Goal: Task Accomplishment & Management: Manage account settings

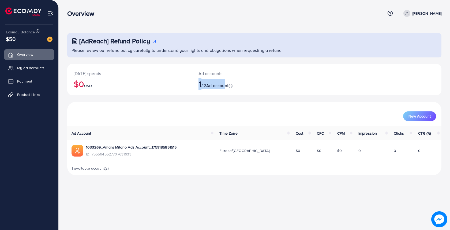
drag, startPoint x: 198, startPoint y: 85, endPoint x: 227, endPoint y: 84, distance: 28.7
click at [227, 84] on h2 "1 / 2 Ad account(s)" at bounding box center [238, 84] width 81 height 10
click at [256, 88] on h2 "1 / 2 Ad account(s)" at bounding box center [238, 84] width 81 height 10
drag, startPoint x: 256, startPoint y: 88, endPoint x: 199, endPoint y: 86, distance: 57.0
click at [199, 86] on h2 "1 / 2 Ad account(s)" at bounding box center [238, 84] width 81 height 10
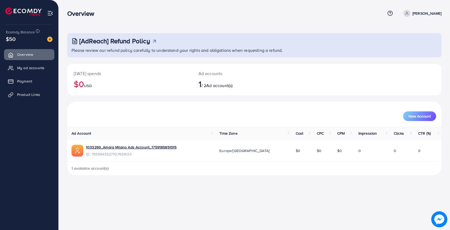
click at [253, 87] on h2 "1 / 2 Ad account(s)" at bounding box center [238, 84] width 81 height 10
drag, startPoint x: 259, startPoint y: 88, endPoint x: 201, endPoint y: 88, distance: 58.1
click at [201, 88] on h2 "1 / 2 Ad account(s)" at bounding box center [238, 84] width 81 height 10
click at [279, 86] on div "Ad accounts 1 / 2 Ad account(s)" at bounding box center [238, 80] width 93 height 32
click at [51, 41] on img at bounding box center [49, 39] width 5 height 5
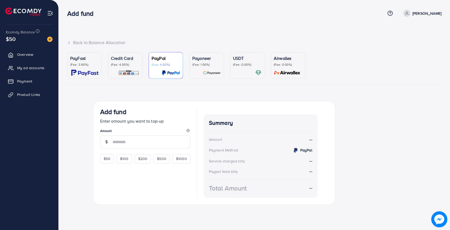
click at [124, 70] on img at bounding box center [128, 73] width 21 height 6
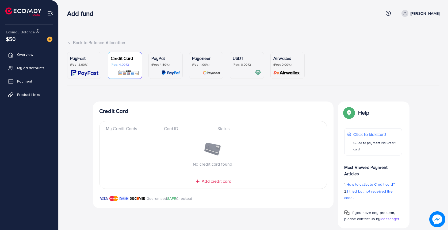
click at [165, 61] on p "PayPal" at bounding box center [165, 58] width 28 height 6
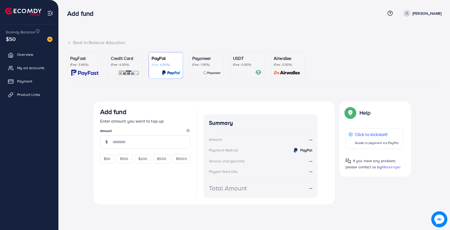
click at [198, 66] on p "(Fee: 1.00%)" at bounding box center [206, 65] width 28 height 4
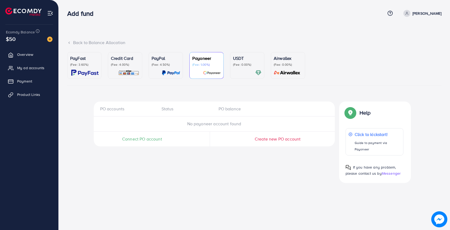
click at [163, 68] on div "PayPal (Fee: 4.50%)" at bounding box center [165, 65] width 28 height 21
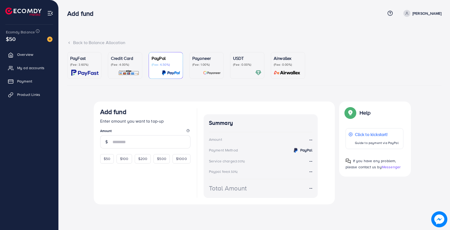
click at [214, 70] on img at bounding box center [212, 73] width 18 height 6
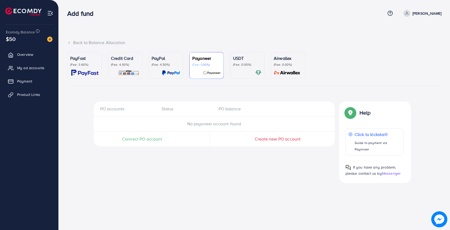
click at [167, 67] on p "(Fee: 4.50%)" at bounding box center [165, 65] width 28 height 4
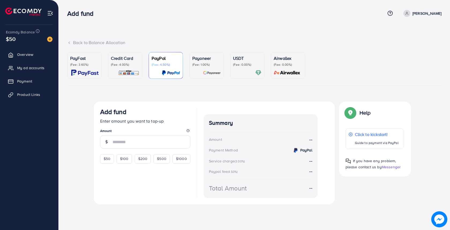
click at [136, 71] on img at bounding box center [128, 73] width 21 height 6
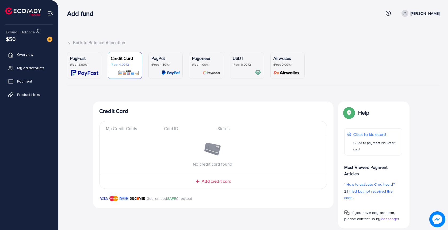
click at [175, 71] on img at bounding box center [171, 73] width 18 height 6
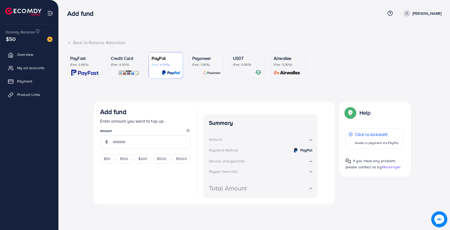
click at [206, 67] on div "Payoneer (Fee: 1.00%)" at bounding box center [206, 65] width 28 height 21
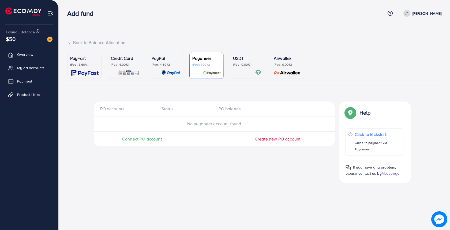
click at [240, 70] on div at bounding box center [247, 73] width 28 height 6
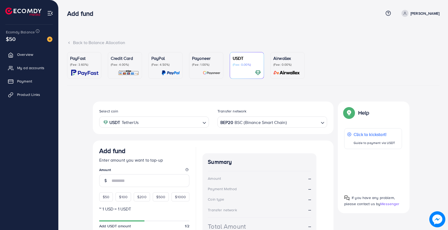
click at [281, 63] on p "(Fee: 0.00%)" at bounding box center [287, 65] width 28 height 4
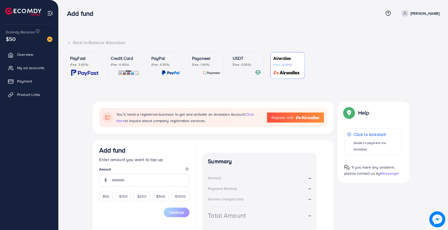
click at [245, 63] on p "(Fee: 0.00%)" at bounding box center [247, 65] width 28 height 4
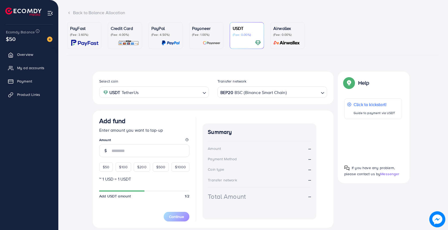
scroll to position [47, 0]
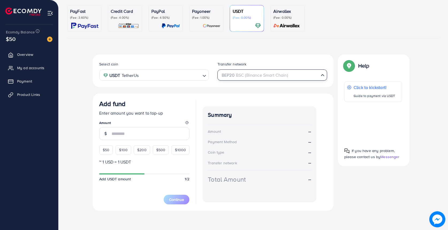
click at [270, 72] on div "BEP20 BSC (Binance Smart Chain)" at bounding box center [269, 74] width 100 height 9
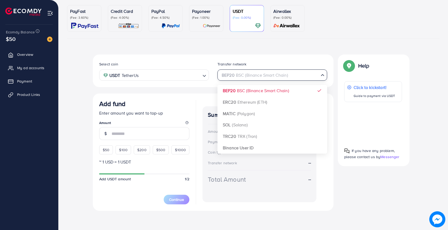
click at [265, 79] on input "Search for option" at bounding box center [269, 75] width 99 height 8
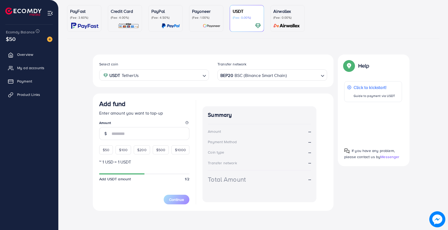
click at [256, 49] on div "PayFast (Fee: 3.60%) Credit Card (Fee: 4.00%) PayPal (Fee: 4.50%) Payoneer (Fee…" at bounding box center [253, 110] width 372 height 210
click at [262, 25] on link "USDT (Fee: 0.00%)" at bounding box center [247, 18] width 34 height 27
click at [276, 24] on img at bounding box center [287, 26] width 30 height 6
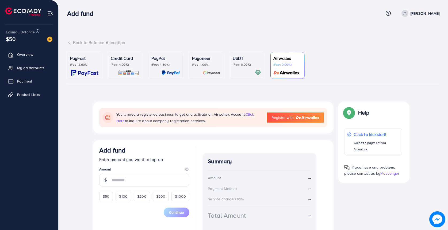
click at [95, 69] on div "PayFast (Fee: 3.60%)" at bounding box center [84, 65] width 28 height 21
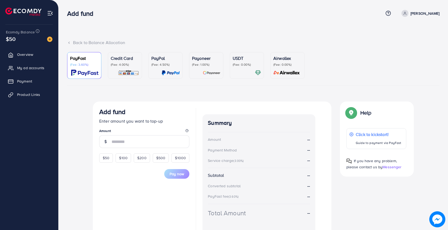
click at [125, 69] on div "Credit Card (Fee: 4.00%)" at bounding box center [125, 65] width 28 height 21
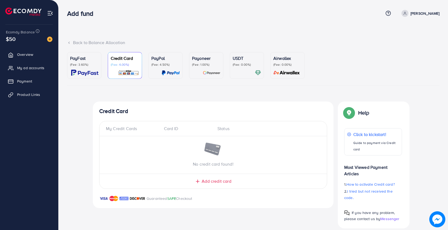
click at [165, 67] on div "PayPal (Fee: 4.50%)" at bounding box center [165, 65] width 28 height 21
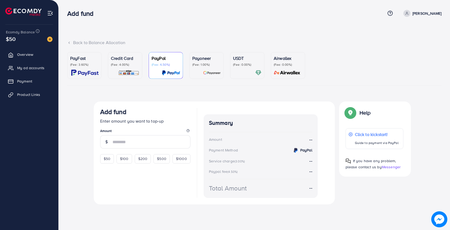
click at [203, 64] on p "(Fee: 1.00%)" at bounding box center [206, 65] width 28 height 4
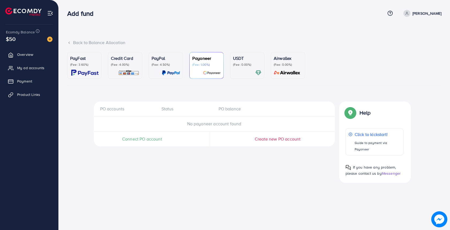
click at [245, 66] on p "(Fee: 0.00%)" at bounding box center [247, 65] width 28 height 4
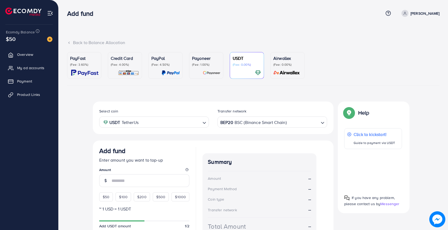
click at [206, 65] on p "(Fee: 1.00%)" at bounding box center [206, 65] width 28 height 4
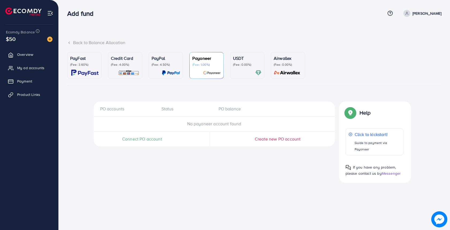
click at [50, 15] on img at bounding box center [50, 13] width 6 height 6
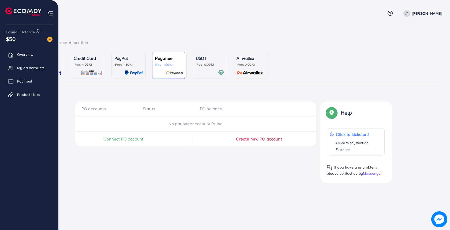
click at [14, 16] on img at bounding box center [23, 11] width 36 height 8
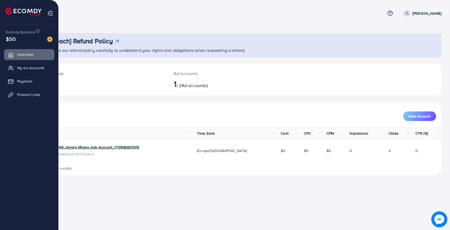
click at [50, 14] on img at bounding box center [50, 13] width 6 height 6
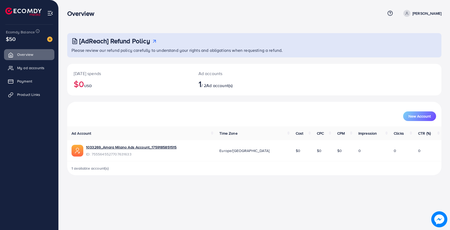
click at [28, 73] on ul "Overview My ad accounts Payment Product Links" at bounding box center [29, 76] width 58 height 59
click at [28, 61] on ul "Overview My ad accounts Payment Product Links" at bounding box center [29, 76] width 58 height 59
click at [28, 74] on ul "Overview My ad accounts Payment Product Links" at bounding box center [29, 76] width 58 height 59
click at [29, 65] on span "My ad accounts" at bounding box center [31, 67] width 27 height 5
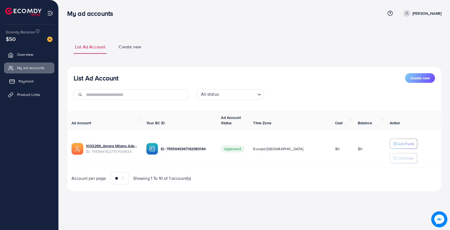
click at [29, 82] on span "Payment" at bounding box center [25, 81] width 15 height 5
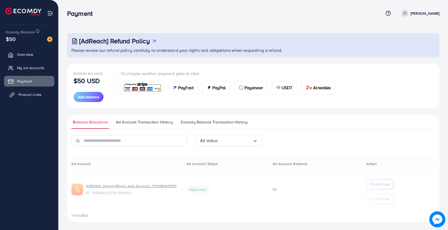
click at [32, 93] on span "Product Links" at bounding box center [29, 94] width 23 height 5
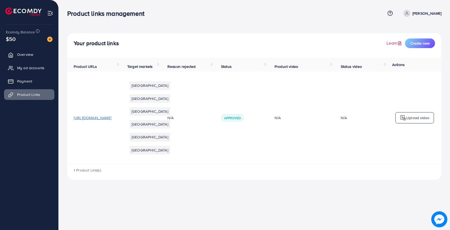
click at [391, 44] on link "Learn" at bounding box center [394, 43] width 16 height 6
drag, startPoint x: 254, startPoint y: 129, endPoint x: 281, endPoint y: 129, distance: 27.0
click at [268, 129] on td "Approved" at bounding box center [241, 118] width 54 height 93
click at [261, 122] on div "Approved" at bounding box center [241, 118] width 41 height 8
click at [24, 80] on span "Payment" at bounding box center [25, 81] width 15 height 5
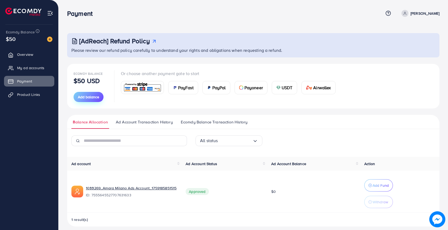
click at [87, 98] on span "Add balance" at bounding box center [88, 96] width 21 height 5
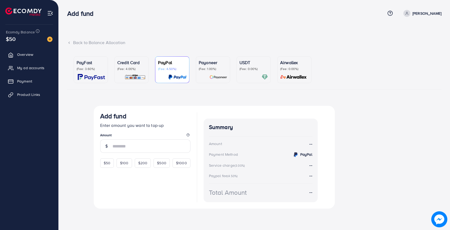
click at [71, 43] on icon at bounding box center [69, 43] width 4 height 4
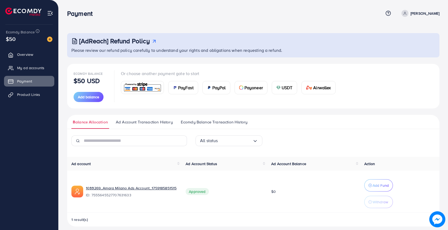
scroll to position [5, 0]
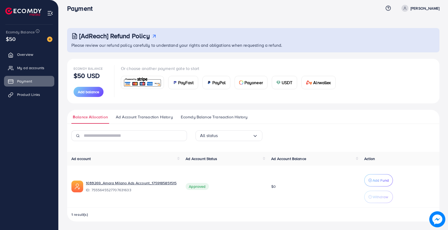
click at [134, 82] on img at bounding box center [142, 83] width 39 height 12
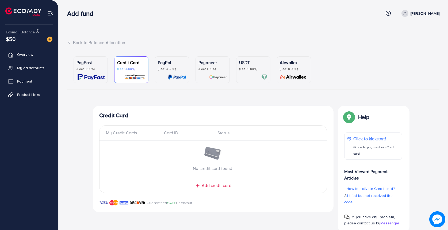
click at [178, 71] on p "(Fee: 4.50%)" at bounding box center [172, 69] width 28 height 4
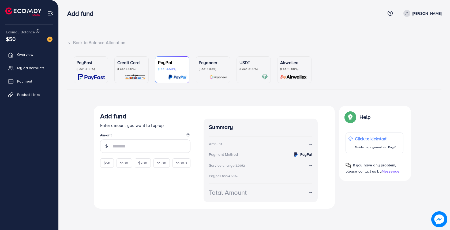
click at [97, 76] on img at bounding box center [91, 77] width 27 height 6
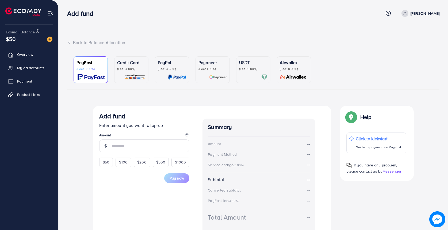
click at [71, 41] on icon at bounding box center [69, 43] width 4 height 4
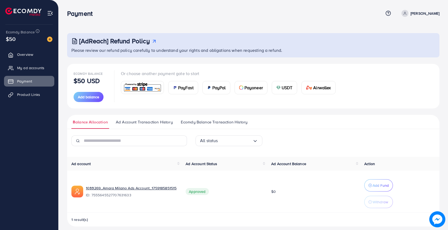
click at [149, 41] on h3 "[AdReach] Refund Policy" at bounding box center [114, 41] width 71 height 8
click at [28, 92] on span "Product Links" at bounding box center [29, 94] width 23 height 5
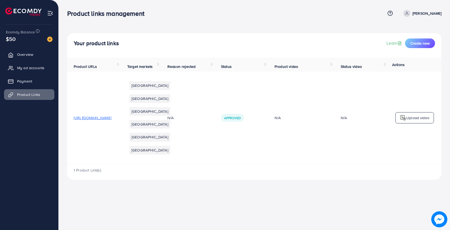
click at [214, 66] on th "Reason rejected" at bounding box center [188, 65] width 54 height 14
click at [214, 65] on th "Reason rejected" at bounding box center [188, 65] width 54 height 14
drag, startPoint x: 203, startPoint y: 129, endPoint x: 221, endPoint y: 128, distance: 17.9
click at [214, 129] on td "N/A" at bounding box center [188, 118] width 54 height 93
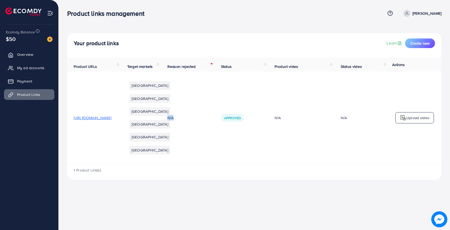
click at [208, 121] on div "N/A" at bounding box center [187, 117] width 41 height 5
click at [408, 14] on icon at bounding box center [407, 14] width 4 height 4
click at [399, 33] on icon at bounding box center [397, 32] width 4 height 4
select select "********"
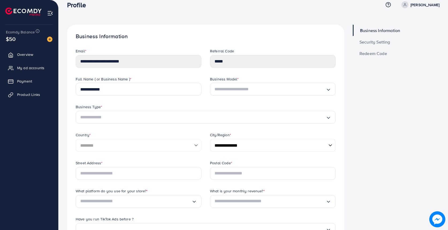
scroll to position [9, 0]
click at [200, 58] on div "**********" at bounding box center [205, 62] width 269 height 28
click at [221, 44] on div "**********" at bounding box center [206, 210] width 260 height 355
click at [227, 35] on h1 "Business Information" at bounding box center [206, 36] width 260 height 7
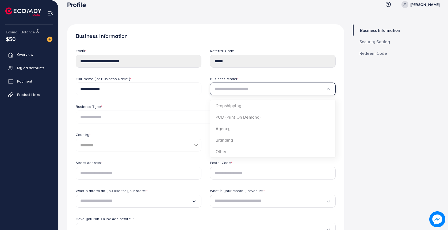
click at [231, 83] on div "Loading..." at bounding box center [273, 89] width 126 height 13
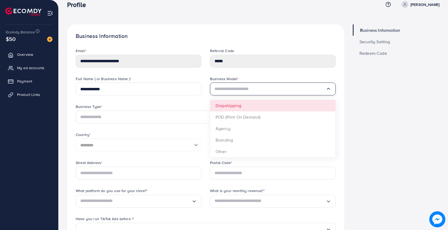
click at [207, 98] on div "Business Model * Loading... Dropshipping POD (Print On Demand) Agency Branding …" at bounding box center [273, 90] width 134 height 28
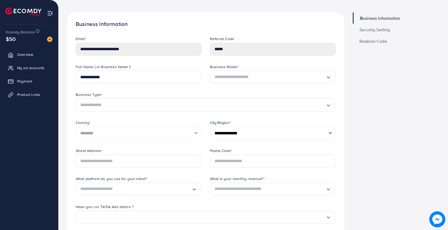
scroll to position [31, 0]
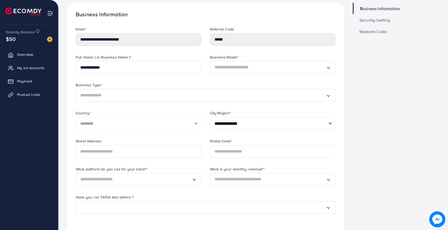
click at [182, 105] on div "Business Type * Loading..." at bounding box center [205, 96] width 269 height 28
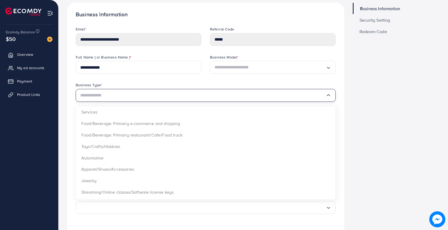
click at [185, 100] on div "Loading..." at bounding box center [206, 95] width 260 height 13
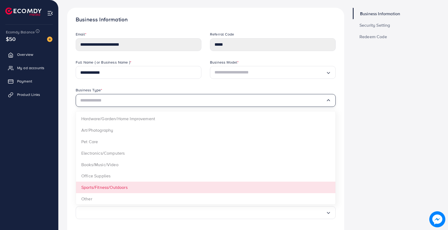
scroll to position [29, 0]
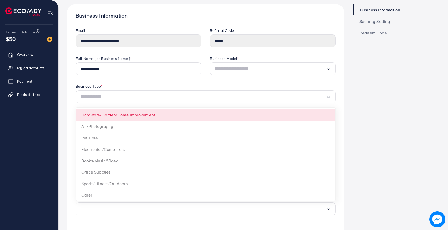
click at [155, 85] on div "Business Type *" at bounding box center [206, 87] width 260 height 7
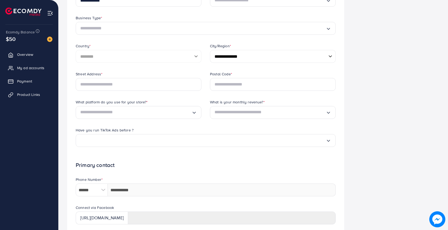
scroll to position [98, 0]
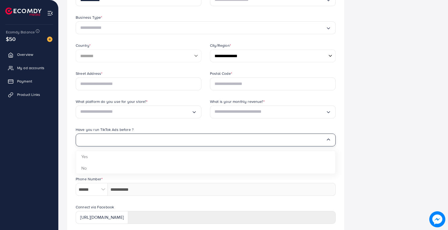
click at [157, 140] on input "Search for option" at bounding box center [203, 140] width 246 height 9
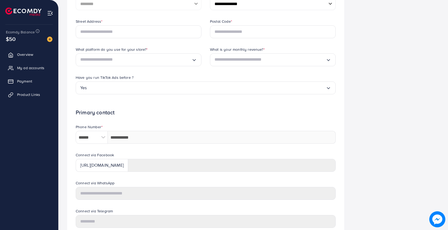
scroll to position [151, 0]
click at [223, 58] on input "Search for option" at bounding box center [270, 59] width 111 height 9
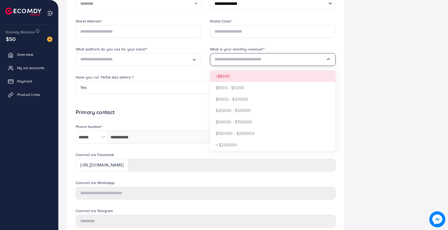
click at [182, 69] on div "What platform do you use for your store? * Loading..." at bounding box center [138, 61] width 134 height 28
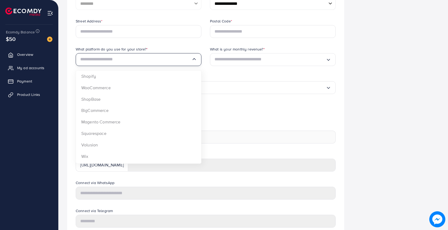
click at [162, 63] on input "Search for option" at bounding box center [135, 59] width 111 height 9
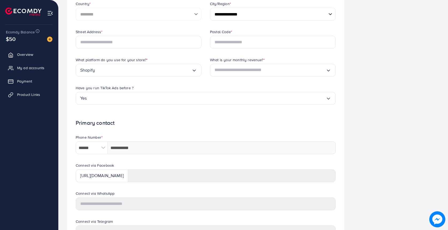
scroll to position [134, 0]
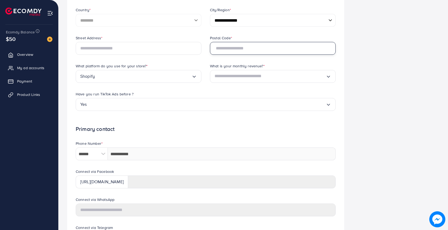
click at [237, 51] on input "text" at bounding box center [273, 48] width 126 height 13
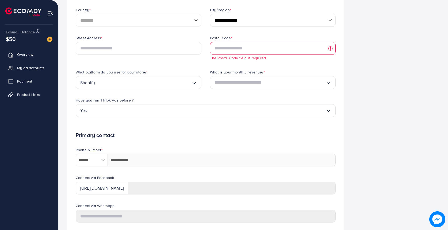
click at [183, 95] on div "Street Address * Postal Code * The Postal Code field is required What platform …" at bounding box center [205, 80] width 269 height 90
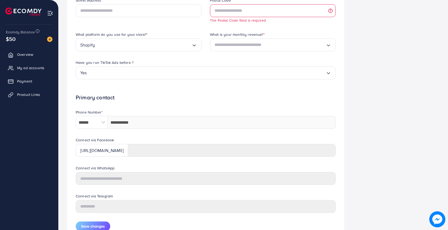
scroll to position [191, 0]
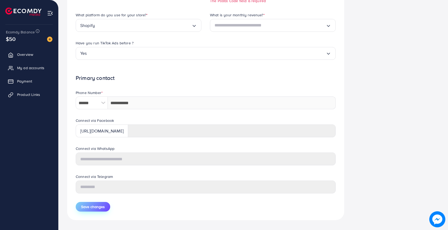
click at [96, 207] on span "Save changes" at bounding box center [93, 206] width 24 height 5
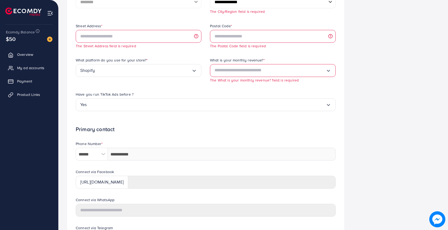
scroll to position [160, 0]
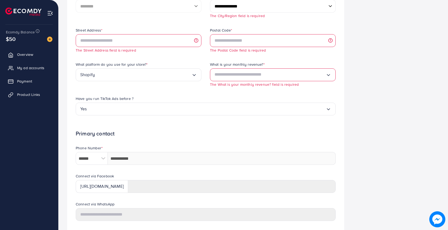
click at [269, 72] on input "Search for option" at bounding box center [270, 75] width 111 height 9
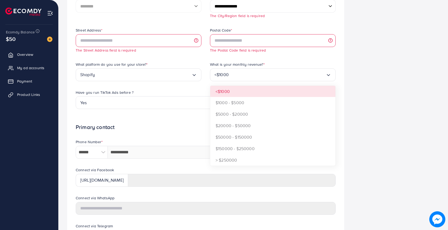
click at [239, 91] on div "Street Address * The Street Address field is required Postal Code * The Postal …" at bounding box center [205, 73] width 269 height 90
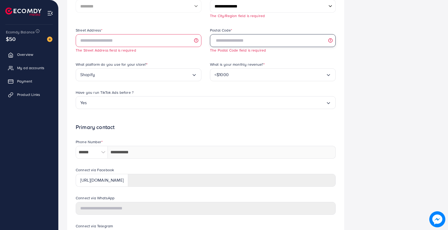
click at [242, 44] on input "text" at bounding box center [273, 40] width 126 height 13
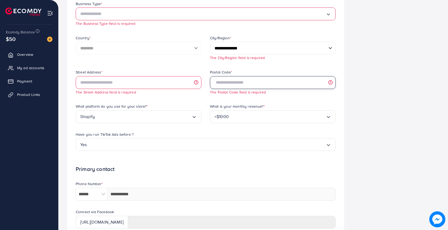
scroll to position [0, 0]
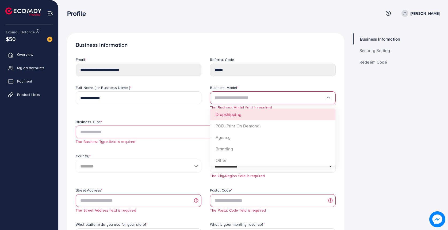
click at [228, 96] on input "Search for option" at bounding box center [270, 98] width 111 height 9
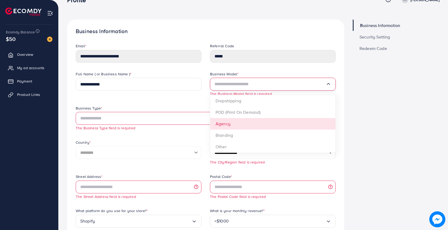
scroll to position [14, 0]
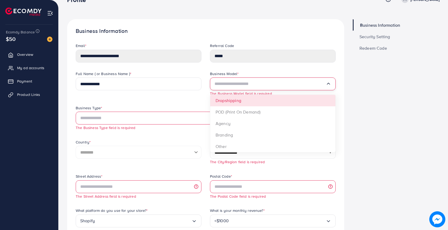
click at [229, 98] on div "Business Model * Loading... Dropshipping POD (Print On Demand) Agency Branding …" at bounding box center [273, 88] width 134 height 34
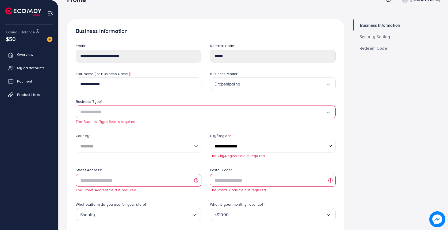
click at [159, 112] on input "Search for option" at bounding box center [203, 112] width 246 height 9
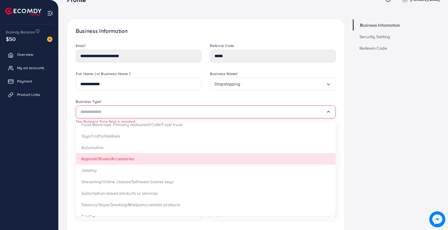
scroll to position [23, 0]
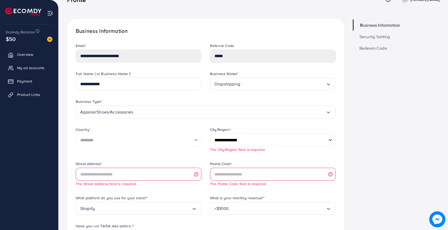
click at [127, 187] on form "**********" at bounding box center [206, 219] width 260 height 352
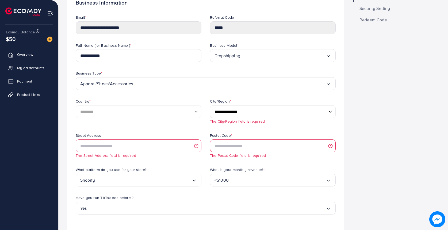
scroll to position [45, 0]
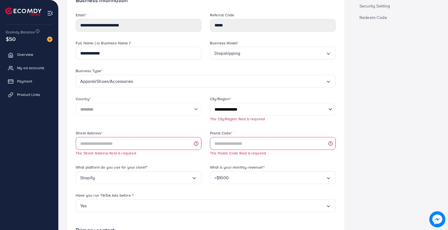
click at [224, 113] on select "**********" at bounding box center [273, 109] width 126 height 13
click at [228, 108] on select "**********" at bounding box center [273, 109] width 126 height 13
select select "******"
click at [210, 103] on select "**********" at bounding box center [273, 109] width 126 height 13
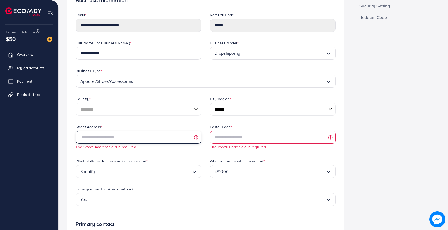
click at [148, 142] on input "text" at bounding box center [139, 137] width 126 height 13
type input "*"
type input "*******"
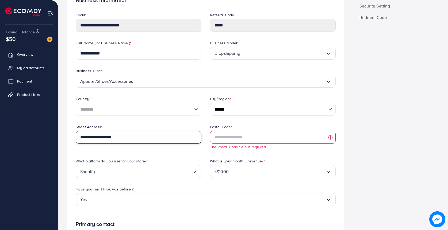
type input "**********"
click at [237, 138] on input "text" at bounding box center [273, 137] width 126 height 13
paste input "*****"
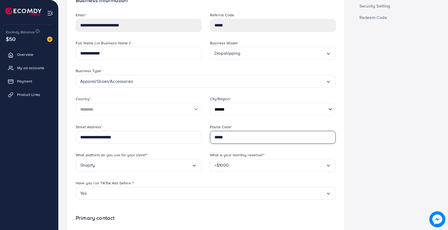
type input "*****"
click at [245, 119] on div "**********" at bounding box center [273, 110] width 134 height 28
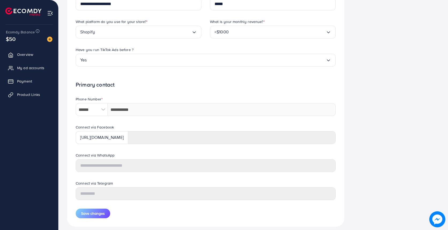
scroll to position [192, 0]
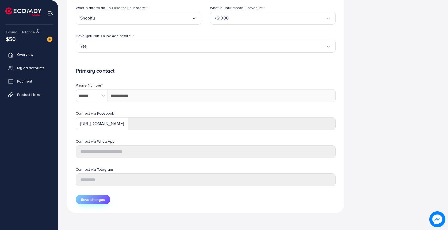
click at [90, 201] on span "Save changes" at bounding box center [93, 199] width 24 height 5
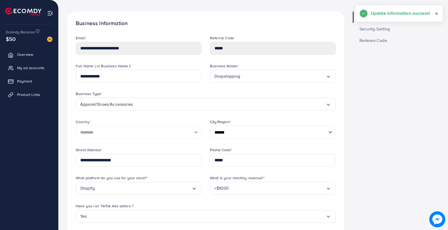
scroll to position [0, 0]
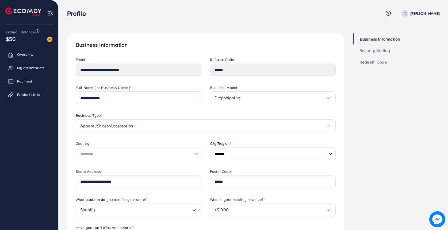
click at [386, 52] on span "Security Setting" at bounding box center [375, 50] width 31 height 4
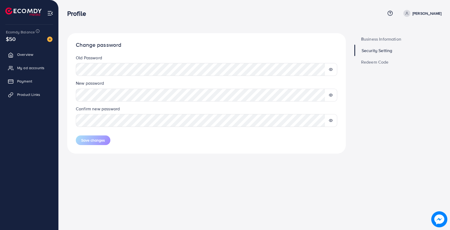
click at [374, 64] on span "Redeem Code" at bounding box center [375, 62] width 28 height 4
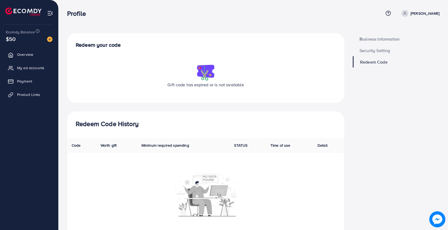
scroll to position [15, 0]
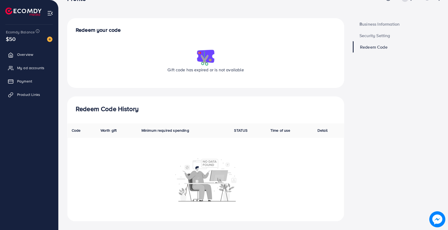
click at [198, 60] on img at bounding box center [205, 57] width 21 height 19
click at [19, 79] on span "Payment" at bounding box center [25, 81] width 15 height 5
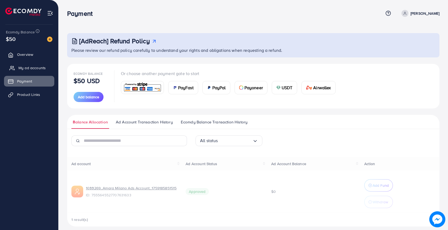
click at [25, 69] on span "My ad accounts" at bounding box center [31, 67] width 27 height 5
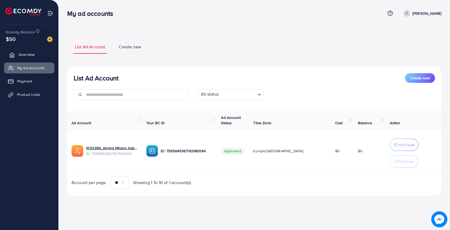
click at [24, 54] on span "Overview" at bounding box center [26, 54] width 16 height 5
